Goal: Task Accomplishment & Management: Manage account settings

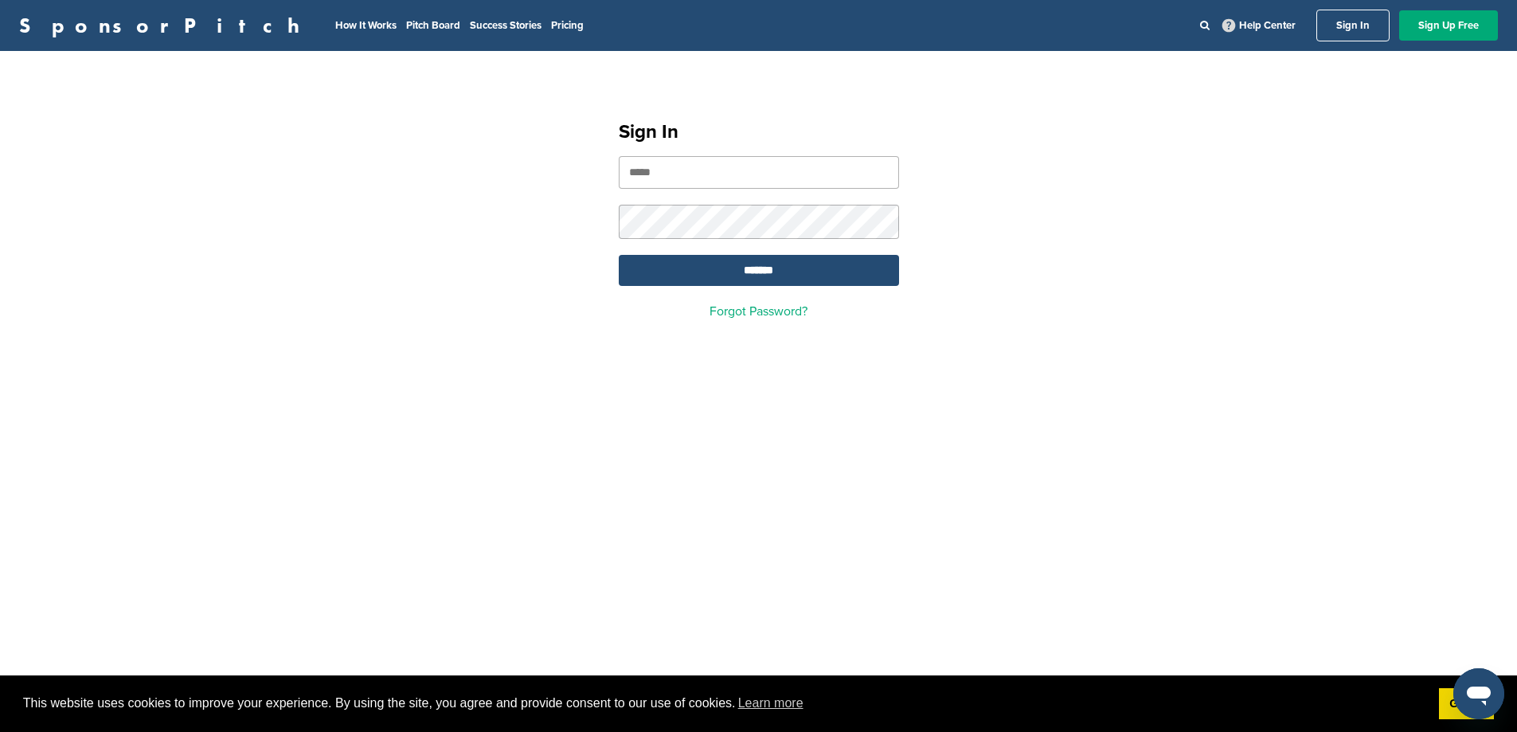
click at [695, 170] on input "email" at bounding box center [759, 172] width 280 height 33
paste input "**********"
type input "**********"
click at [744, 279] on input "*******" at bounding box center [759, 270] width 280 height 31
